Goal: Task Accomplishment & Management: Use online tool/utility

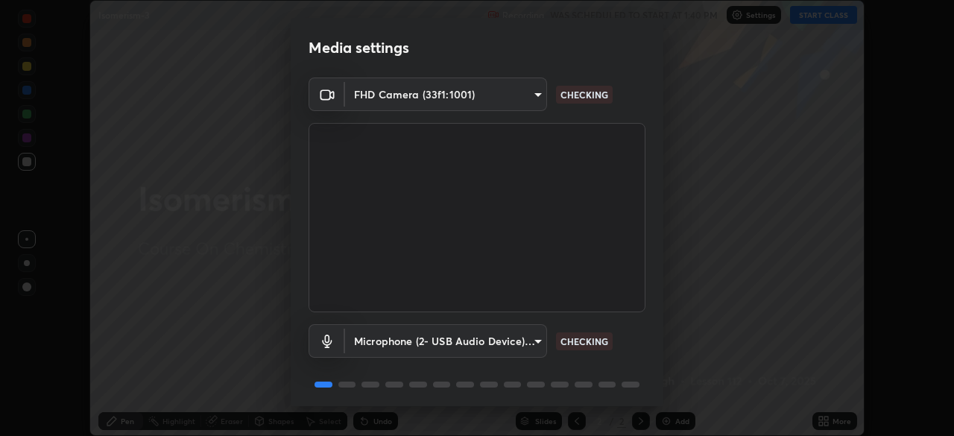
scroll to position [53, 0]
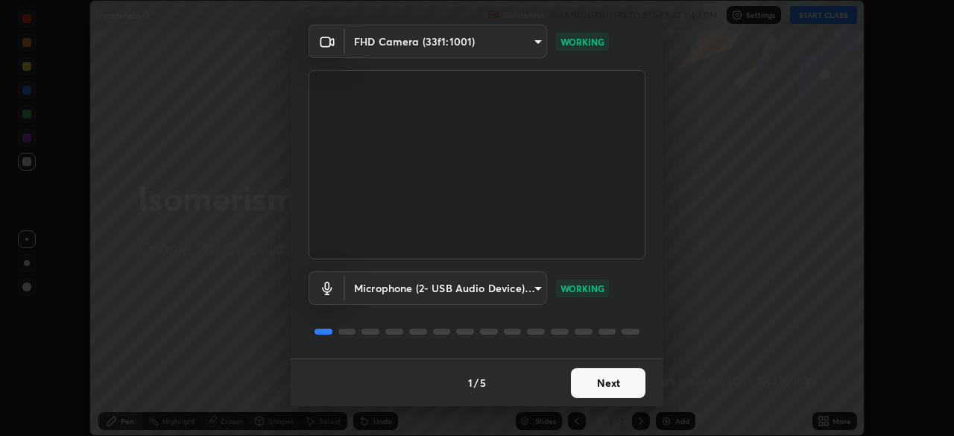
click at [616, 391] on button "Next" at bounding box center [608, 383] width 75 height 30
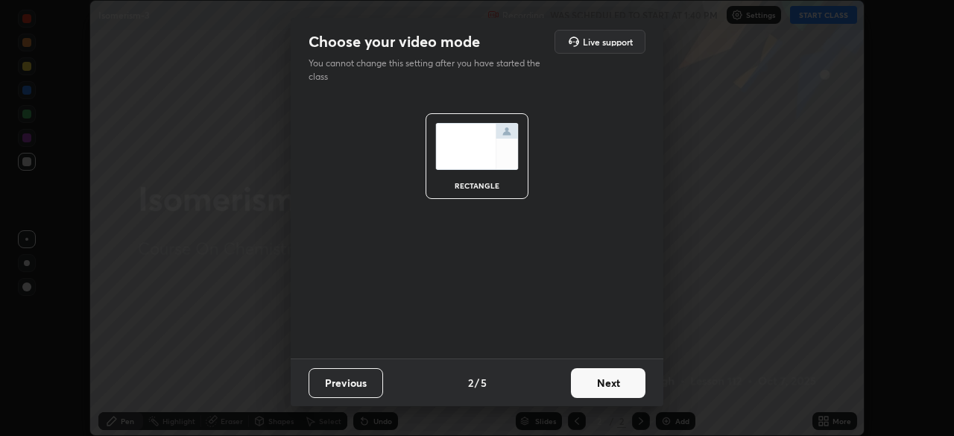
scroll to position [0, 0]
click at [621, 391] on button "Next" at bounding box center [608, 383] width 75 height 30
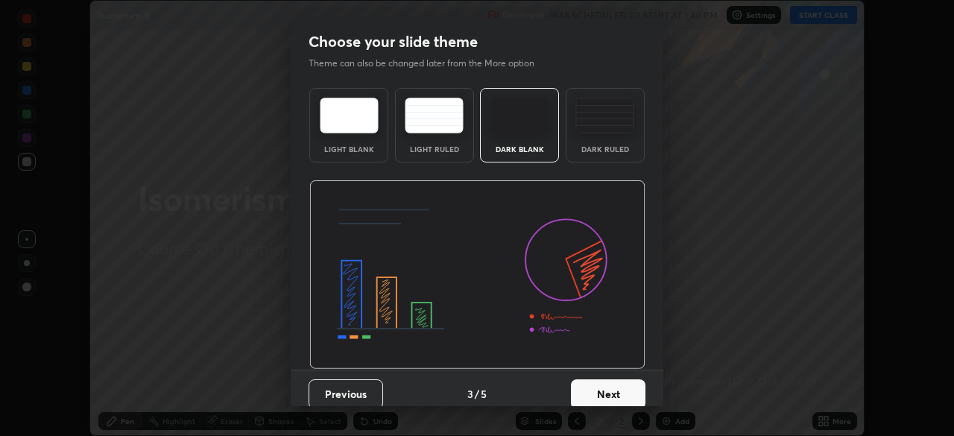
click at [623, 389] on button "Next" at bounding box center [608, 394] width 75 height 30
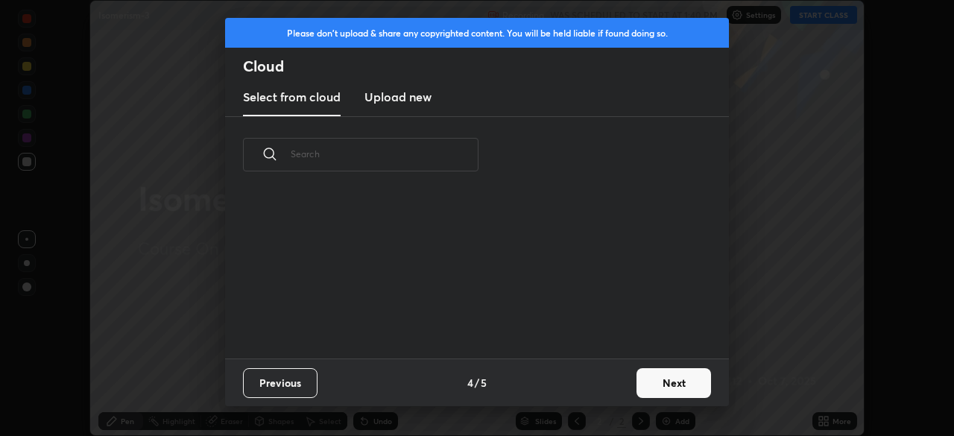
click at [637, 391] on button "Next" at bounding box center [673, 383] width 75 height 30
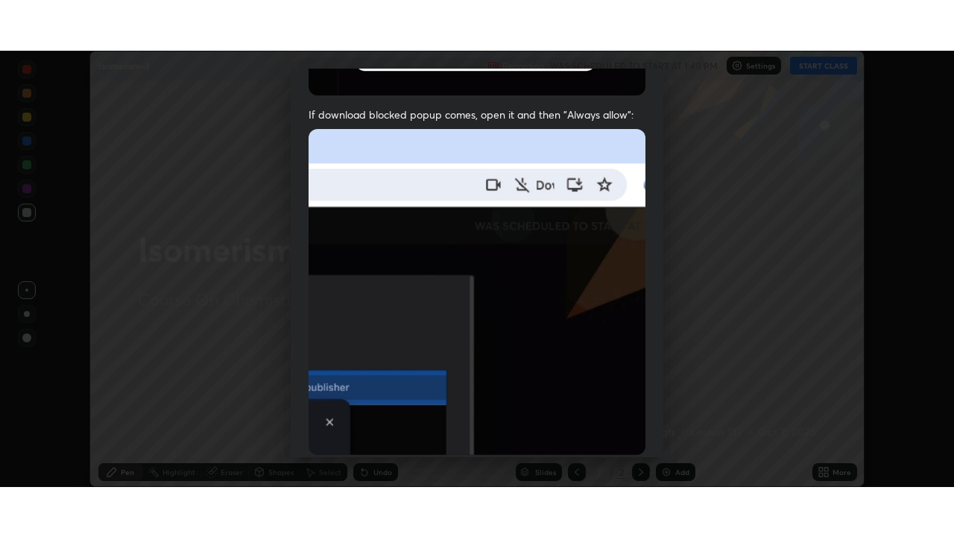
scroll to position [357, 0]
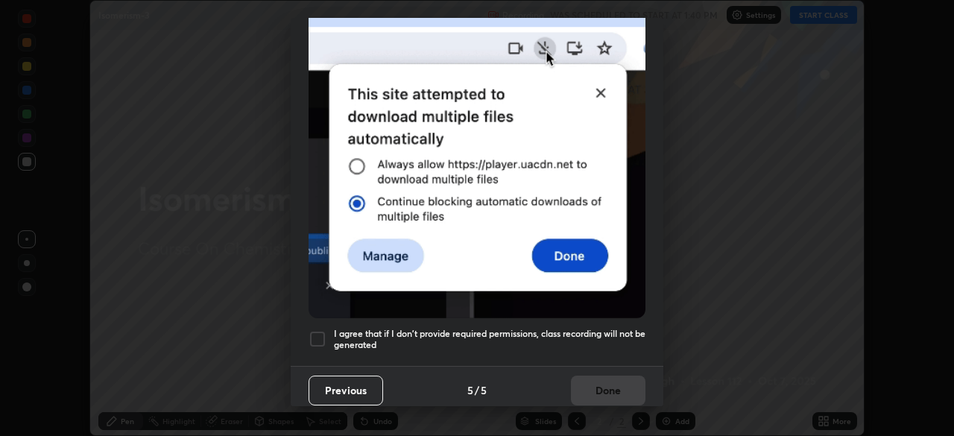
click at [531, 338] on h5 "I agree that if I don't provide required permissions, class recording will not …" at bounding box center [489, 339] width 311 height 23
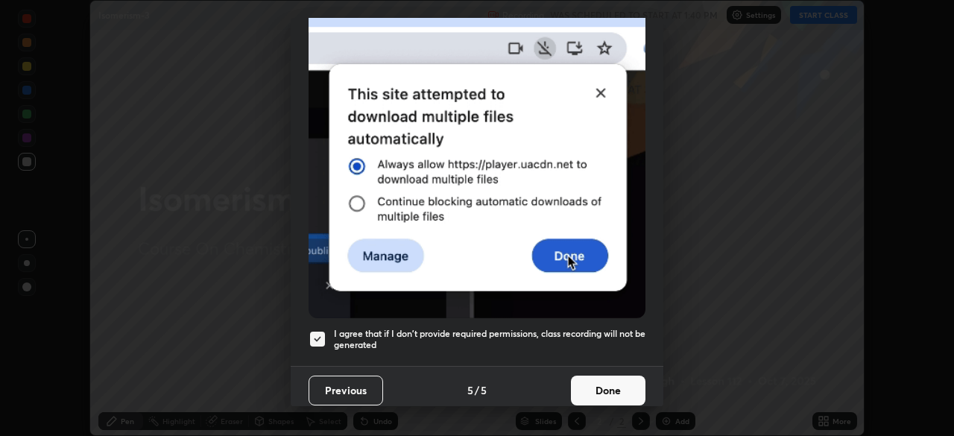
click at [613, 384] on button "Done" at bounding box center [608, 391] width 75 height 30
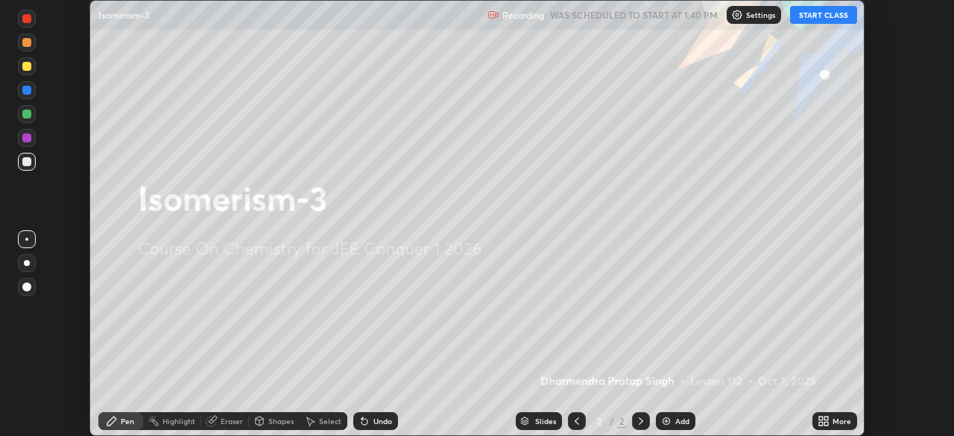
click at [832, 419] on div "More" at bounding box center [841, 420] width 19 height 7
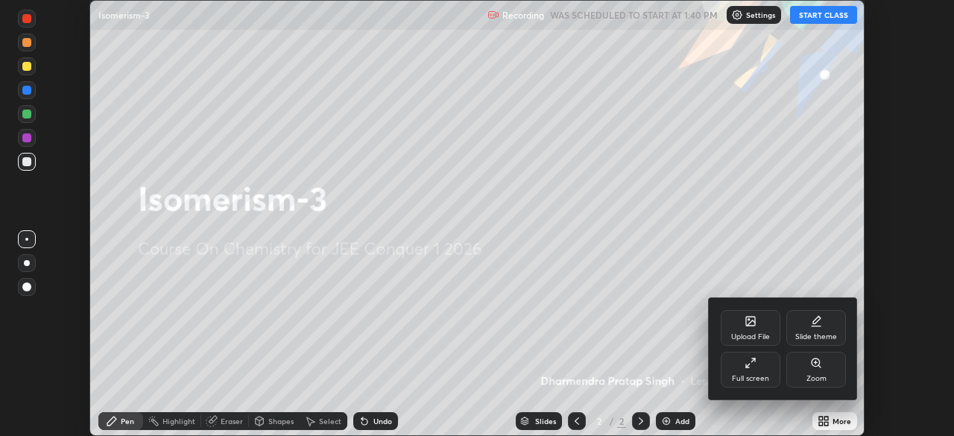
click at [744, 375] on div "Full screen" at bounding box center [750, 378] width 37 height 7
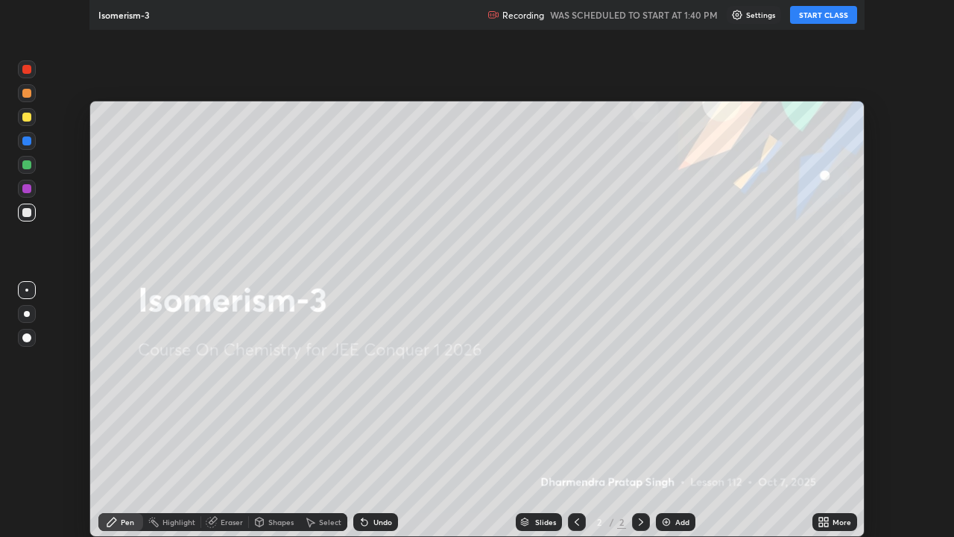
scroll to position [537, 954]
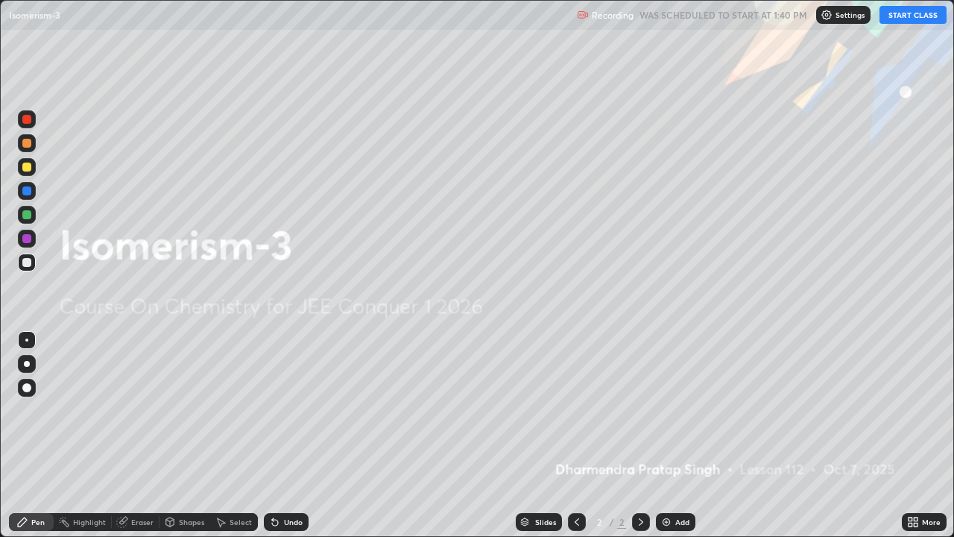
click at [924, 10] on button "START CLASS" at bounding box center [912, 15] width 67 height 18
click at [665, 435] on div "Add" at bounding box center [675, 522] width 39 height 18
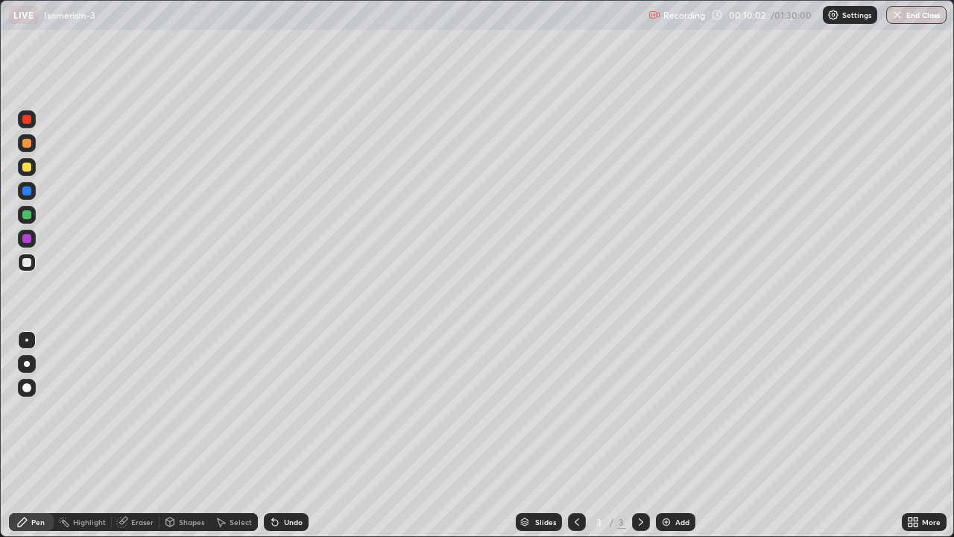
click at [145, 435] on div "Eraser" at bounding box center [142, 521] width 22 height 7
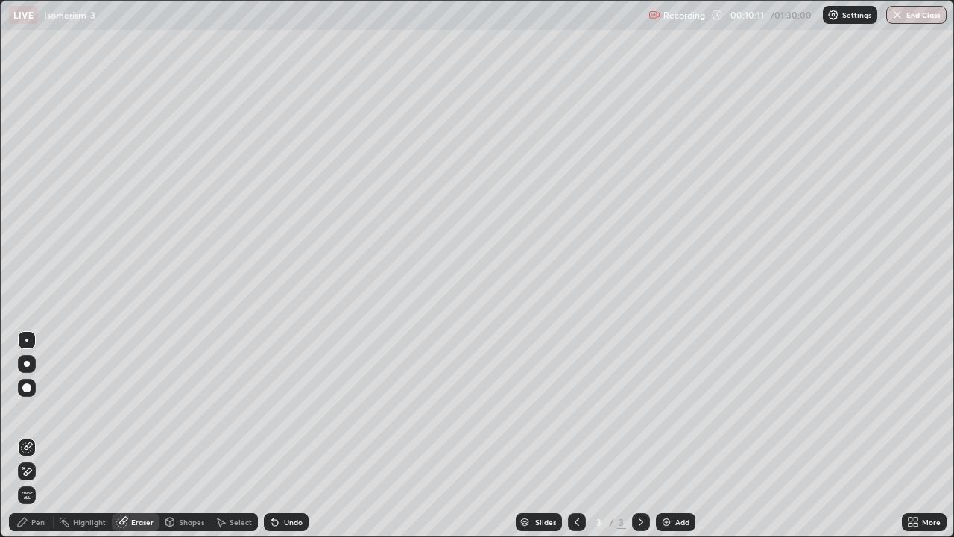
click at [48, 435] on div "Pen" at bounding box center [31, 522] width 45 height 18
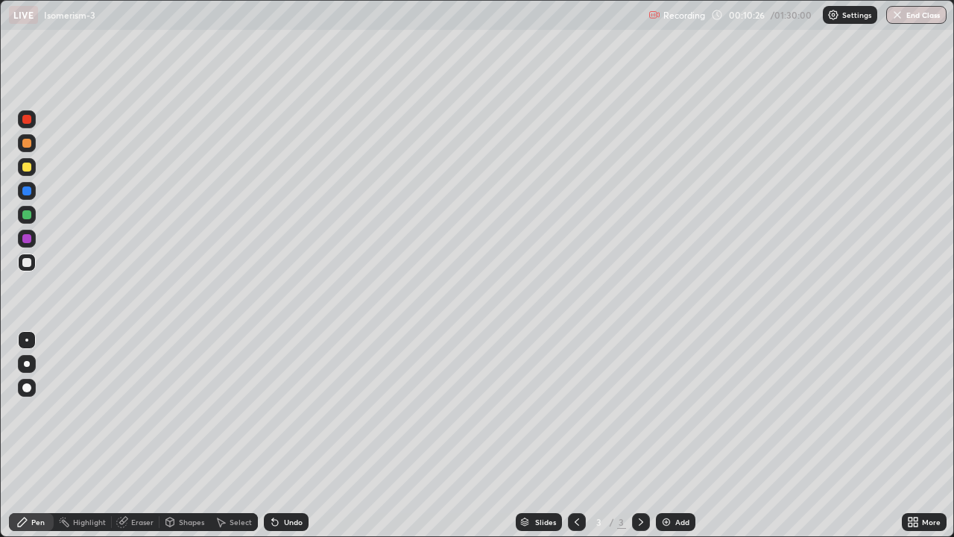
click at [135, 435] on div "Eraser" at bounding box center [142, 521] width 22 height 7
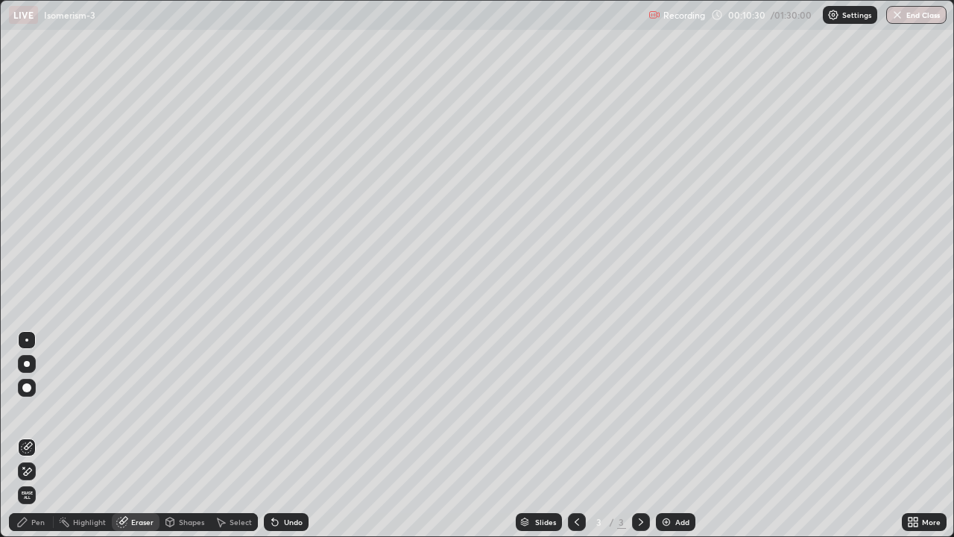
click at [47, 435] on div "Pen" at bounding box center [31, 522] width 45 height 18
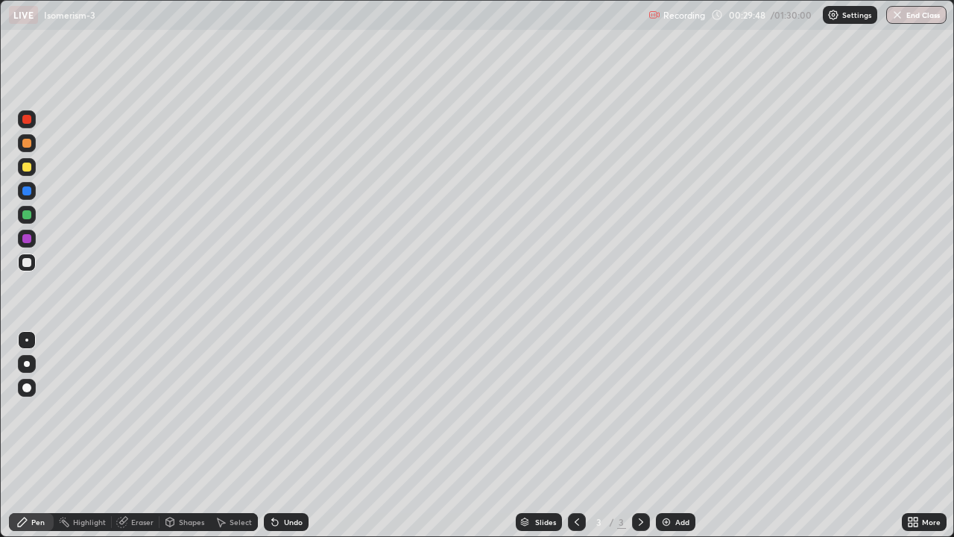
click at [676, 435] on div "Add" at bounding box center [675, 522] width 39 height 18
click at [675, 435] on div "Add" at bounding box center [682, 521] width 14 height 7
click at [668, 435] on div "Add" at bounding box center [675, 522] width 39 height 18
click at [675, 435] on div "Add" at bounding box center [682, 521] width 14 height 7
click at [668, 435] on img at bounding box center [666, 522] width 12 height 12
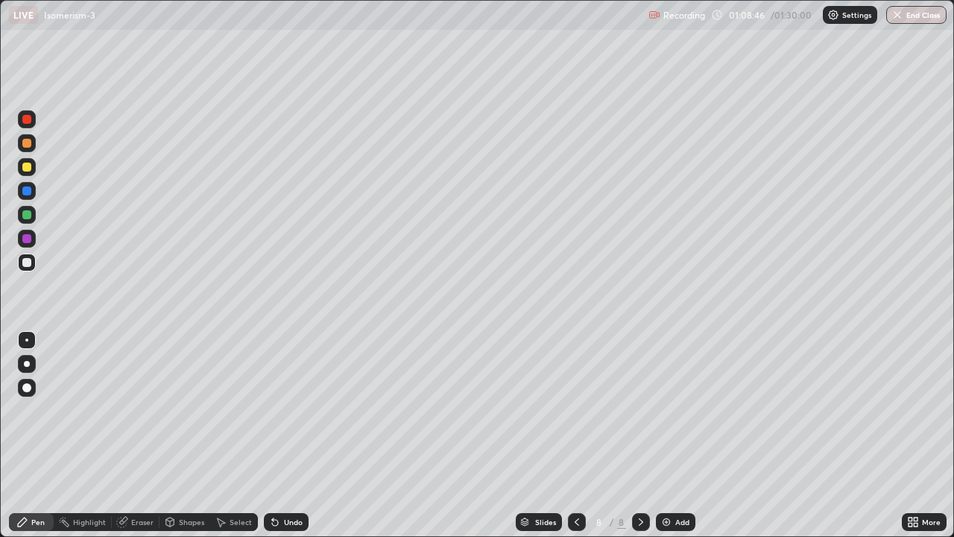
click at [153, 435] on div "Eraser" at bounding box center [136, 522] width 48 height 18
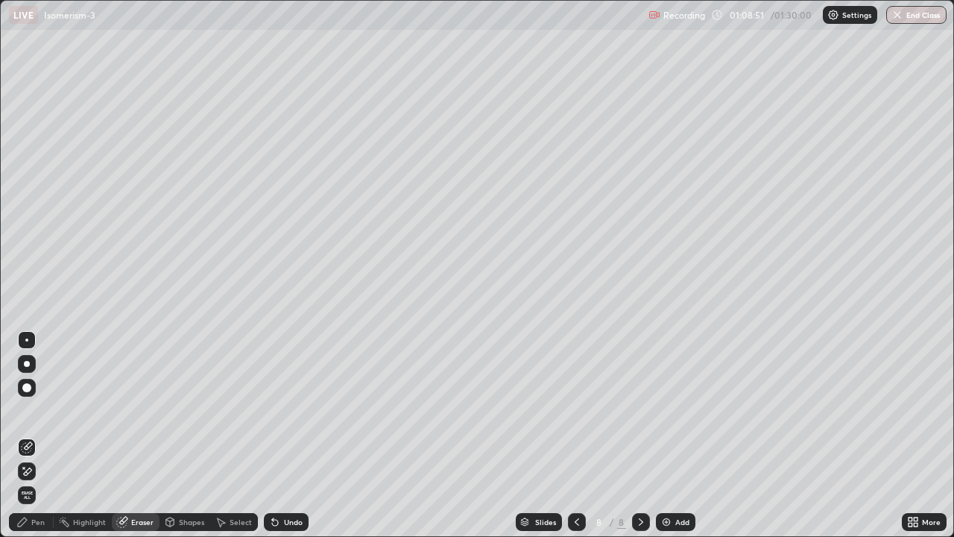
click at [45, 435] on div "Pen" at bounding box center [31, 522] width 45 height 18
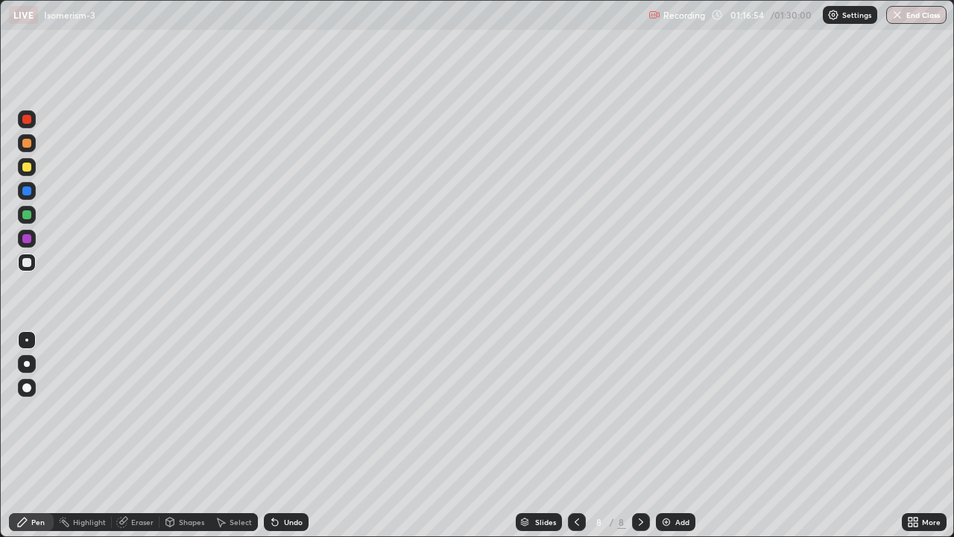
click at [667, 435] on img at bounding box center [666, 522] width 12 height 12
click at [583, 435] on div at bounding box center [577, 522] width 18 height 30
click at [753, 17] on div "01:27:08" at bounding box center [748, 14] width 42 height 9
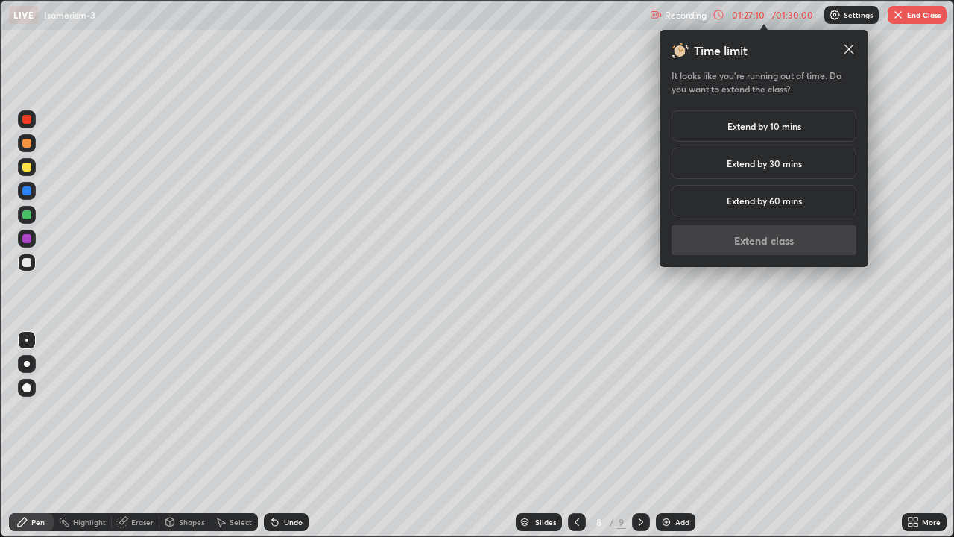
click at [778, 129] on h5 "Extend by 10 mins" at bounding box center [764, 125] width 74 height 13
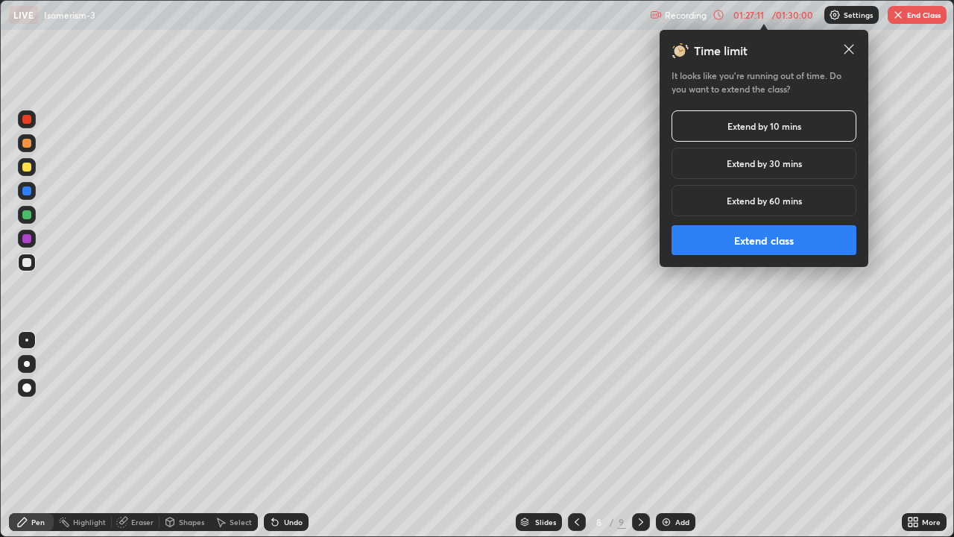
click at [796, 239] on button "Extend class" at bounding box center [763, 240] width 185 height 30
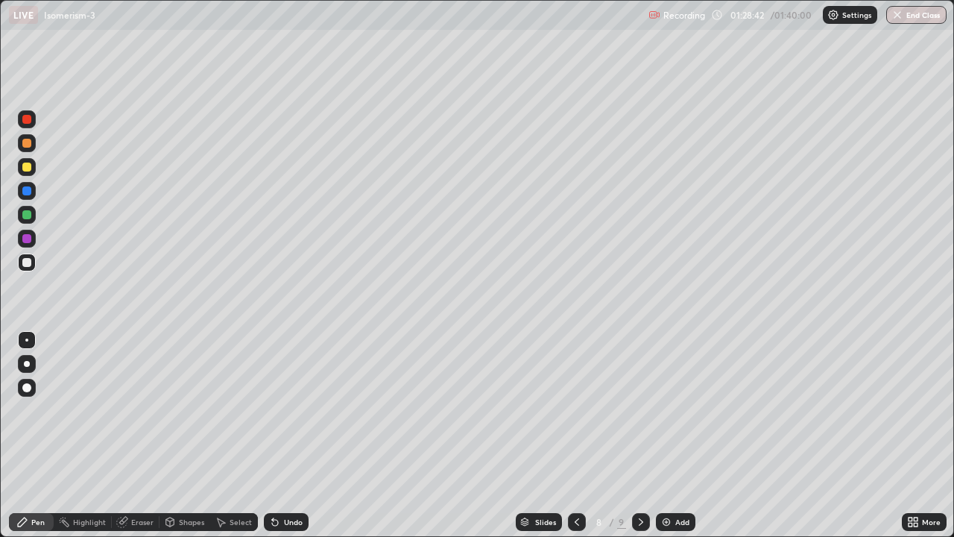
click at [671, 435] on div "Add" at bounding box center [675, 522] width 39 height 18
click at [581, 435] on div at bounding box center [576, 522] width 18 height 18
click at [640, 435] on icon at bounding box center [641, 522] width 12 height 12
click at [645, 435] on icon at bounding box center [641, 522] width 12 height 12
click at [677, 435] on div "Add" at bounding box center [682, 521] width 14 height 7
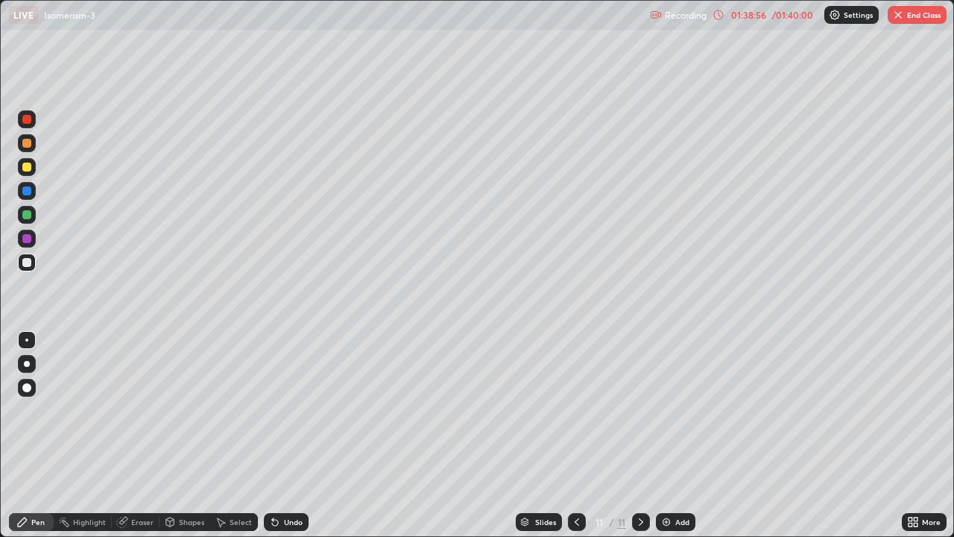
click at [581, 435] on div at bounding box center [577, 522] width 18 height 18
click at [758, 16] on div "01:39:58" at bounding box center [748, 14] width 42 height 9
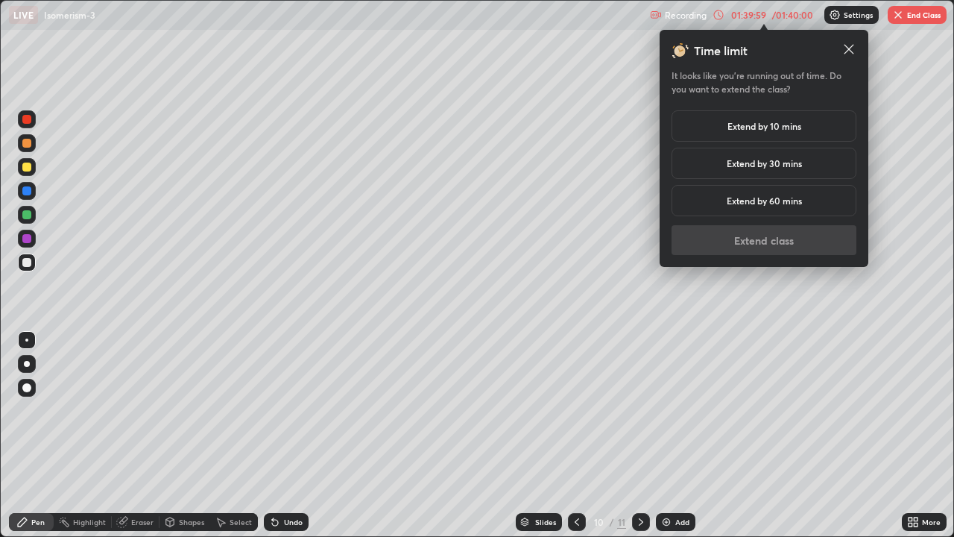
click at [765, 128] on h5 "Extend by 10 mins" at bounding box center [764, 125] width 74 height 13
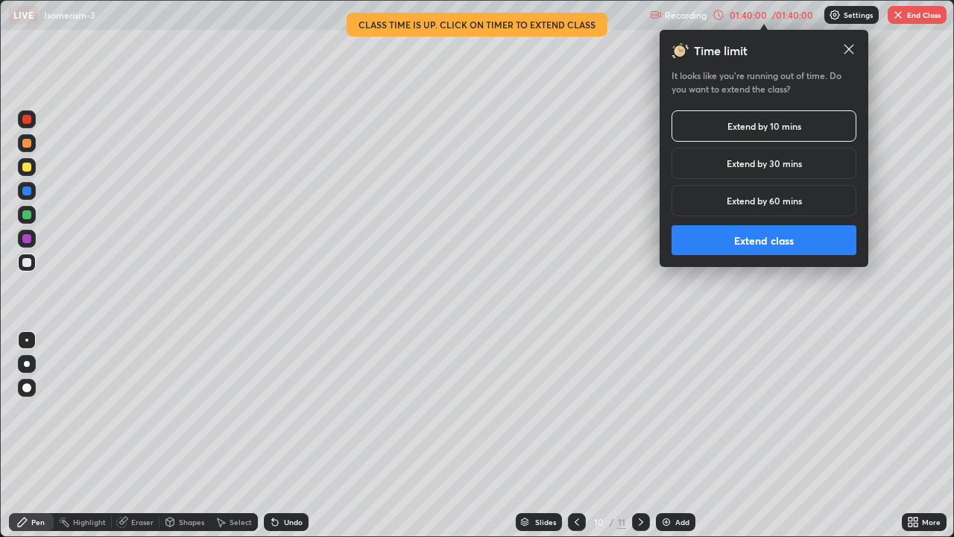
click at [774, 241] on button "Extend class" at bounding box center [763, 240] width 185 height 30
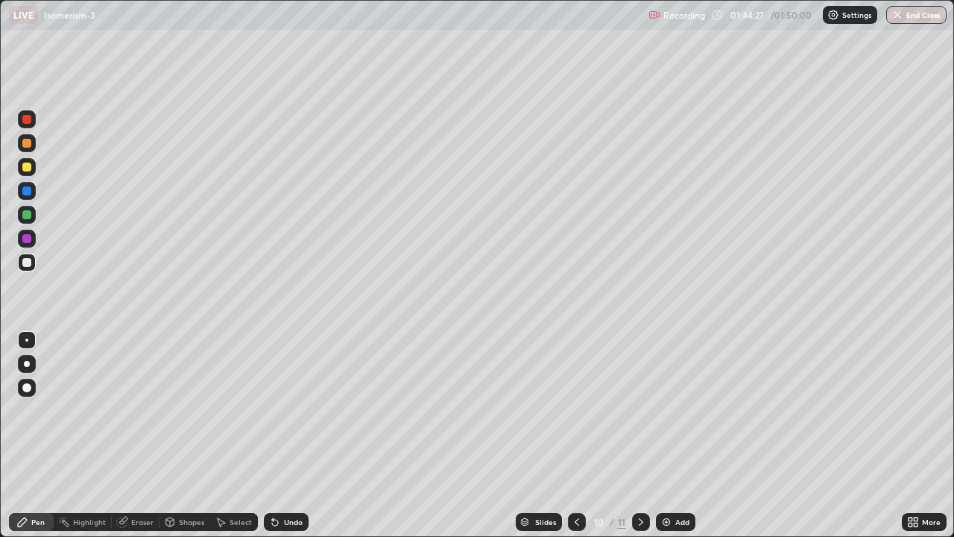
click at [671, 435] on img at bounding box center [666, 522] width 12 height 12
click at [909, 15] on button "End Class" at bounding box center [917, 15] width 59 height 18
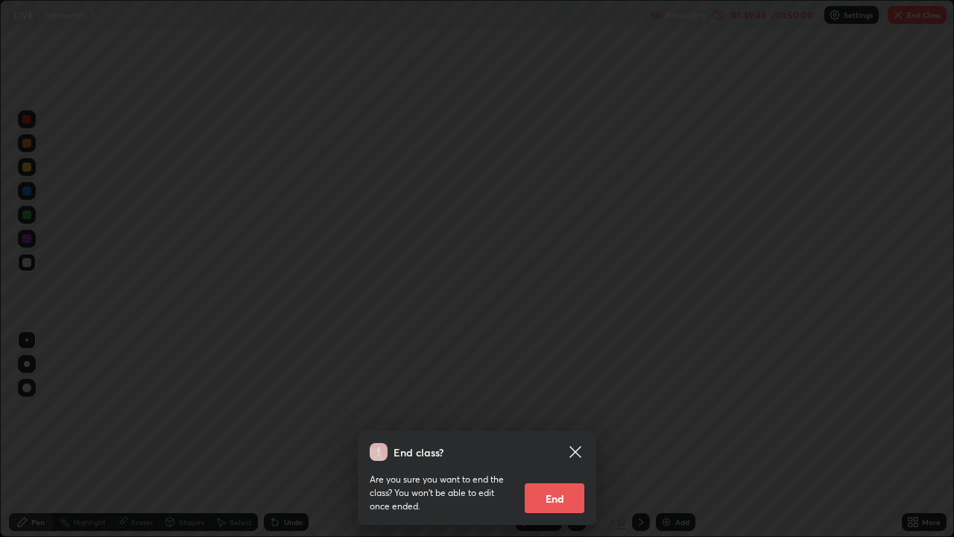
click at [563, 435] on button "End" at bounding box center [555, 498] width 60 height 30
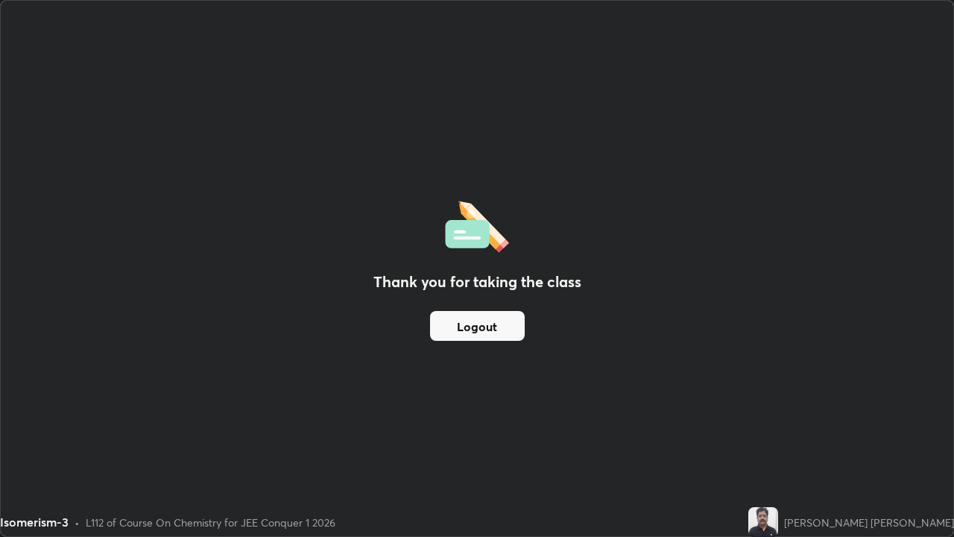
click at [488, 326] on button "Logout" at bounding box center [477, 326] width 95 height 30
